Goal: Navigation & Orientation: Go to known website

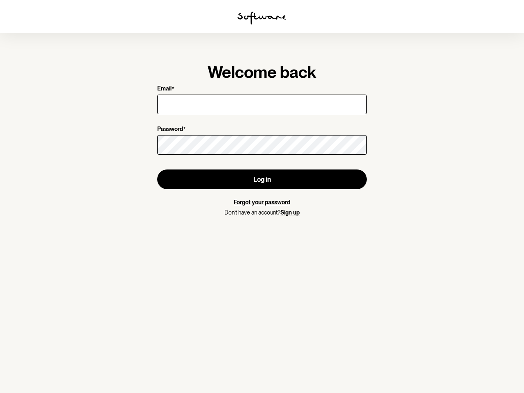
click at [262, 18] on img at bounding box center [262, 17] width 49 height 13
